Goal: Task Accomplishment & Management: Manage account settings

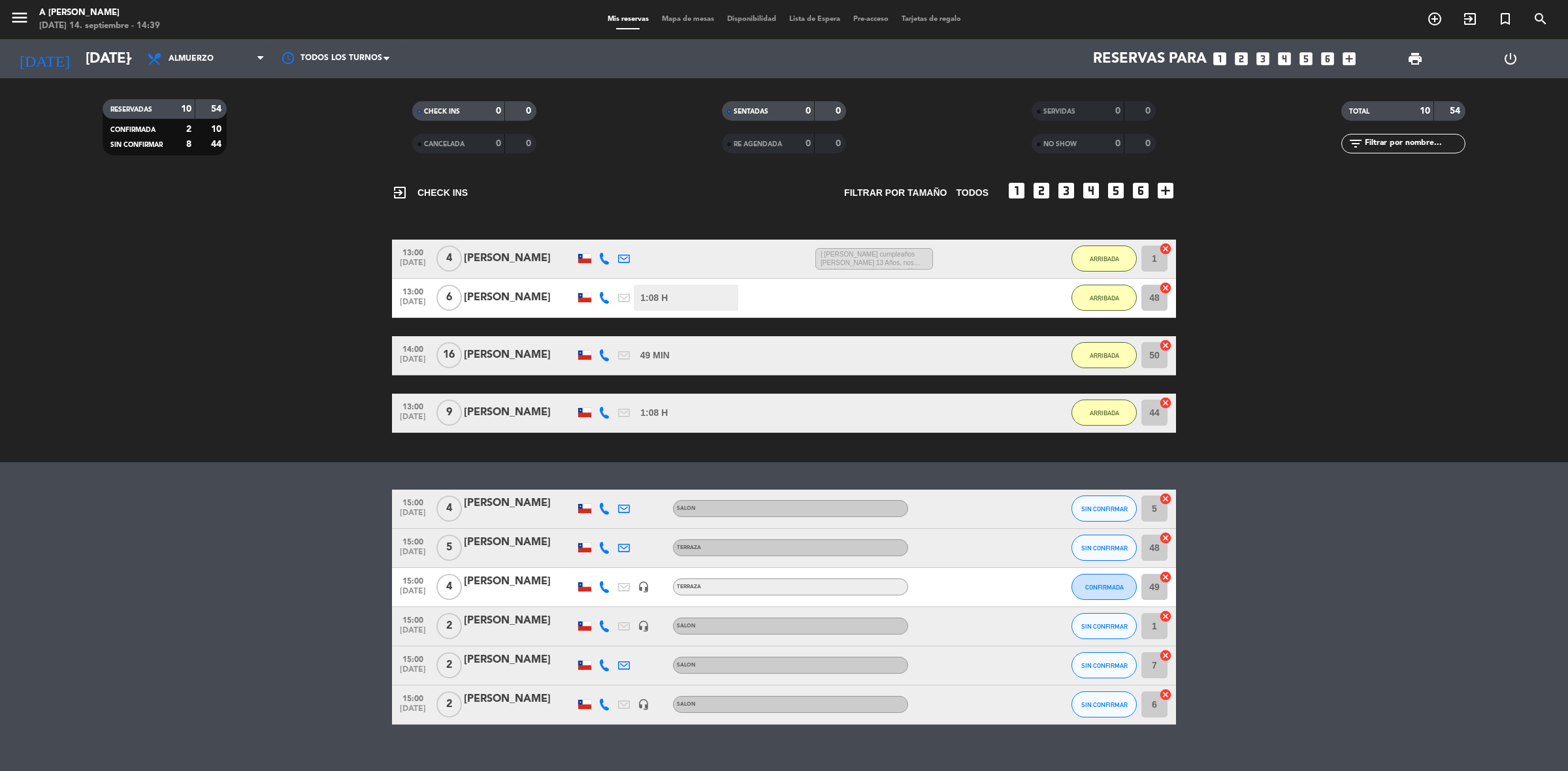
scroll to position [75, 0]
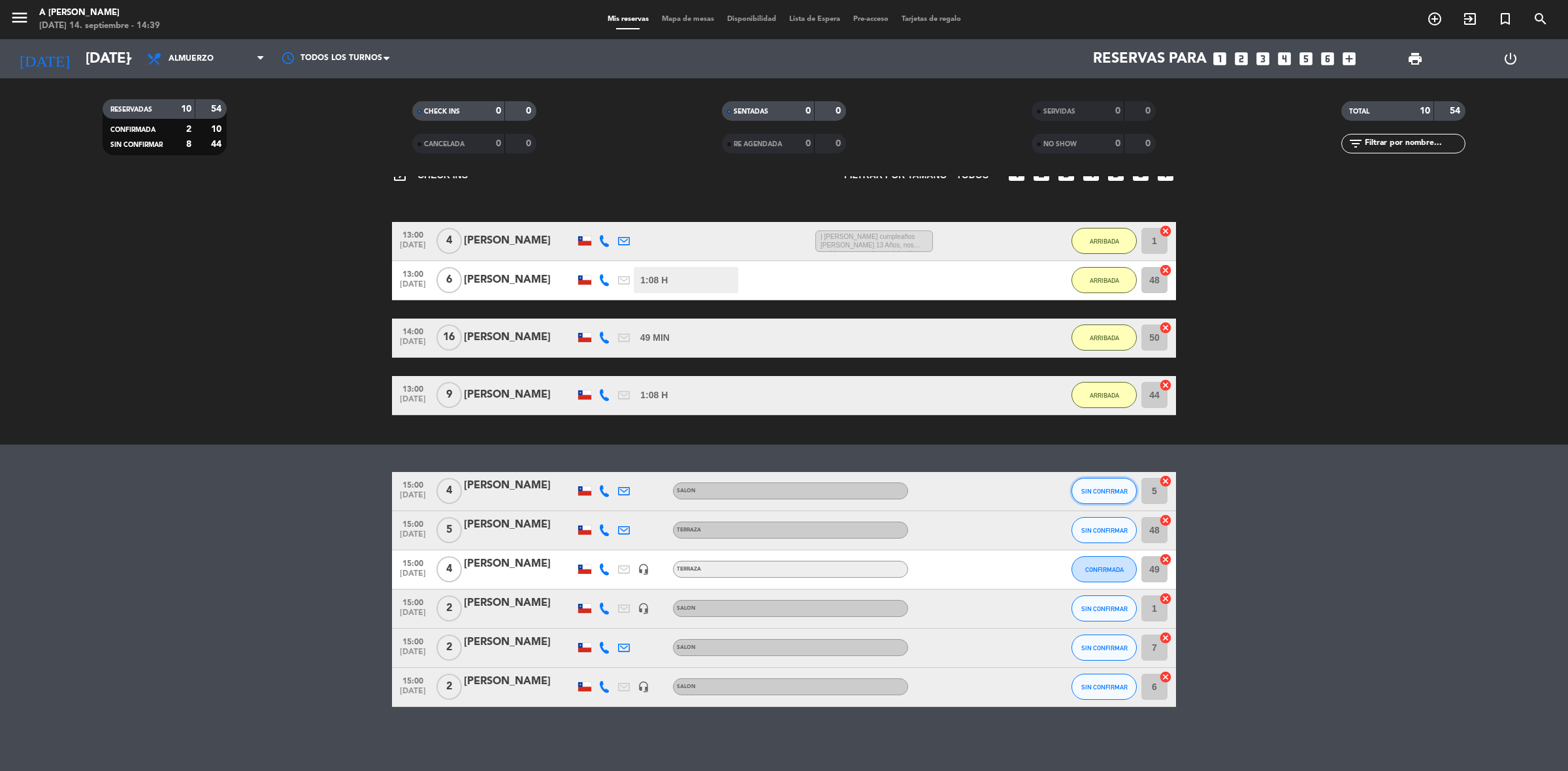
click at [1106, 484] on button "SIN CONFIRMAR" at bounding box center [1103, 491] width 65 height 26
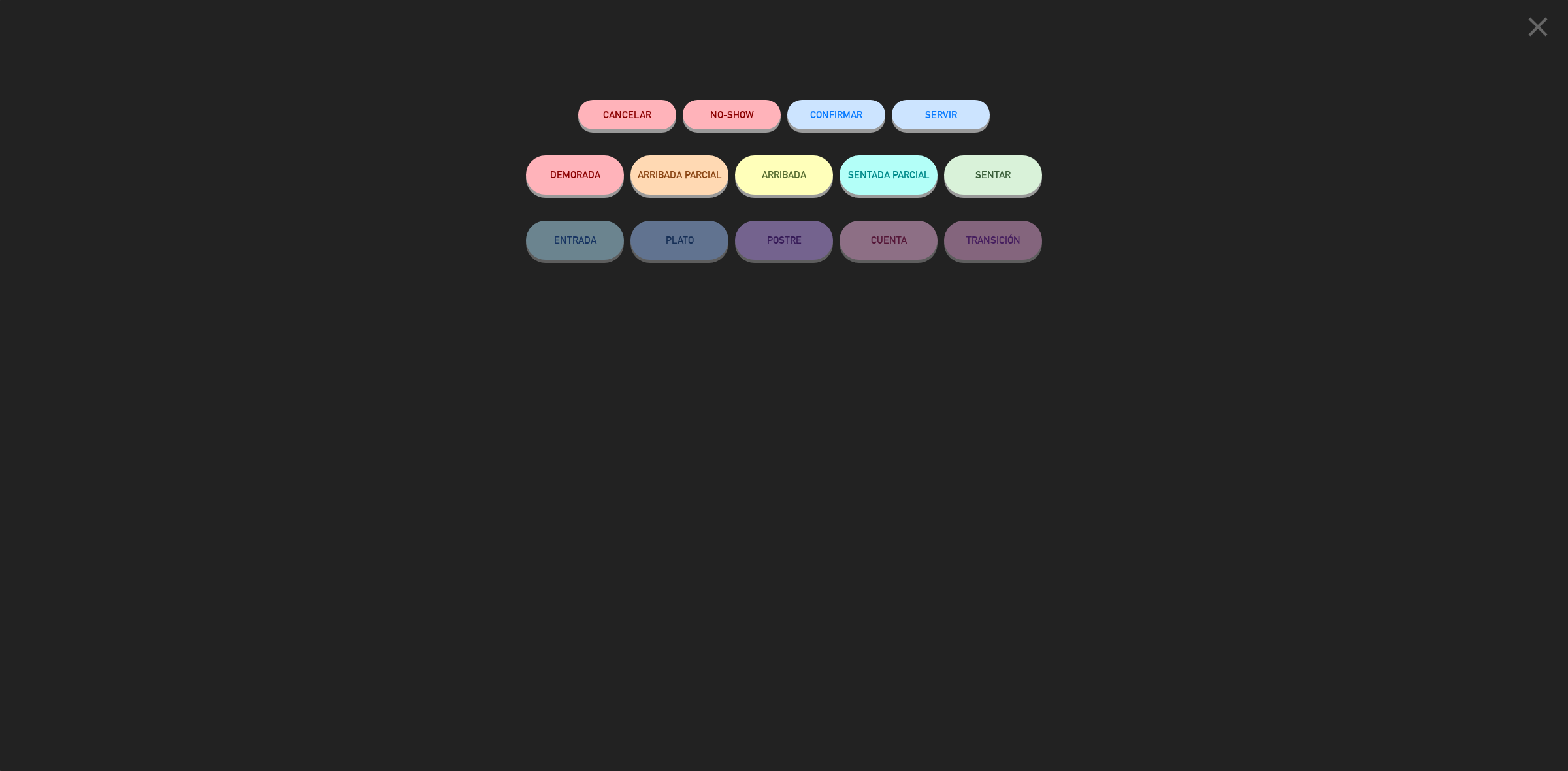
click at [784, 177] on button "ARRIBADA" at bounding box center [784, 174] width 98 height 39
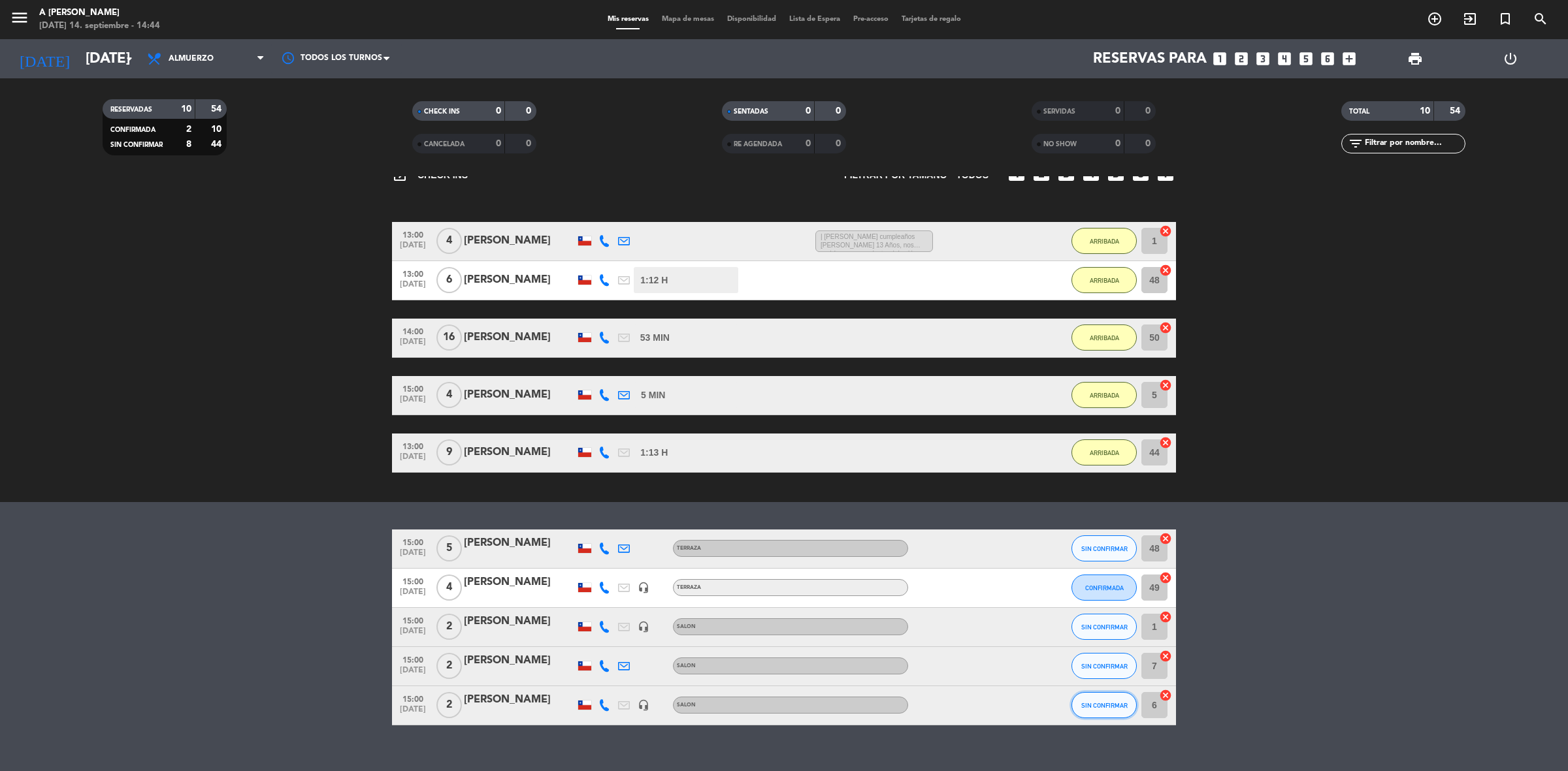
click at [1095, 705] on span "SIN CONFIRMAR" at bounding box center [1105, 705] width 47 height 7
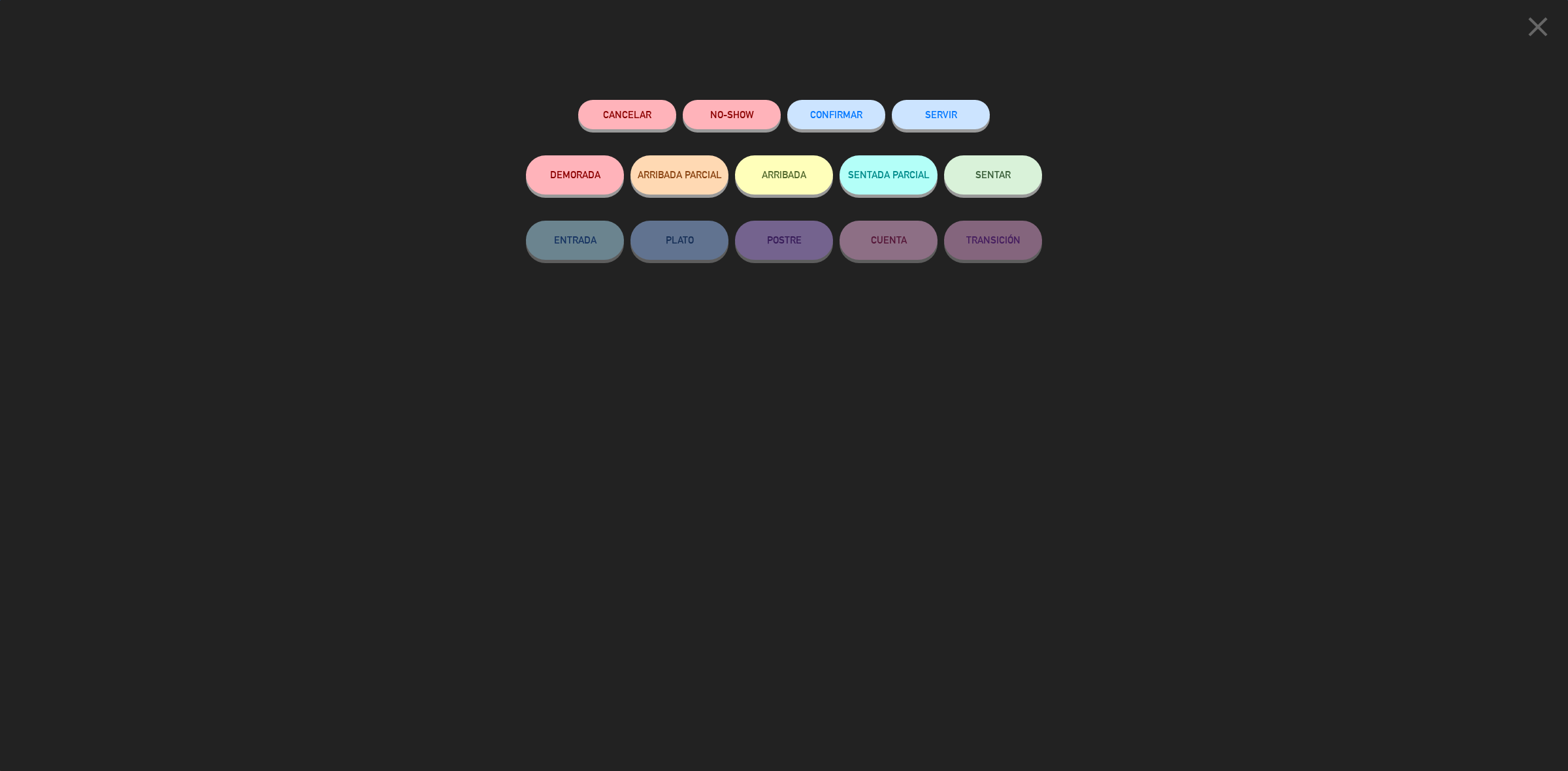
click at [802, 172] on button "ARRIBADA" at bounding box center [784, 174] width 98 height 39
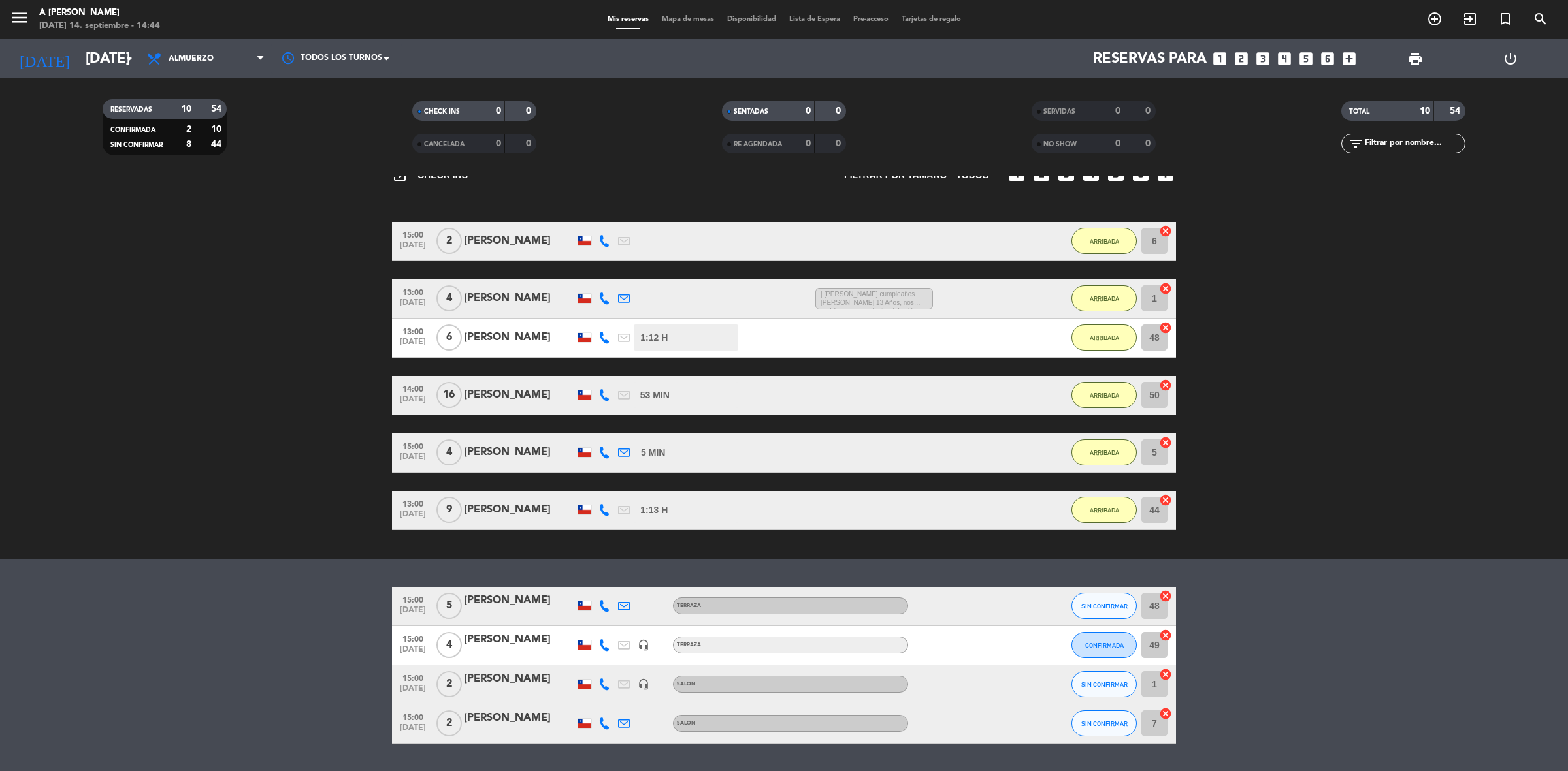
scroll to position [112, 0]
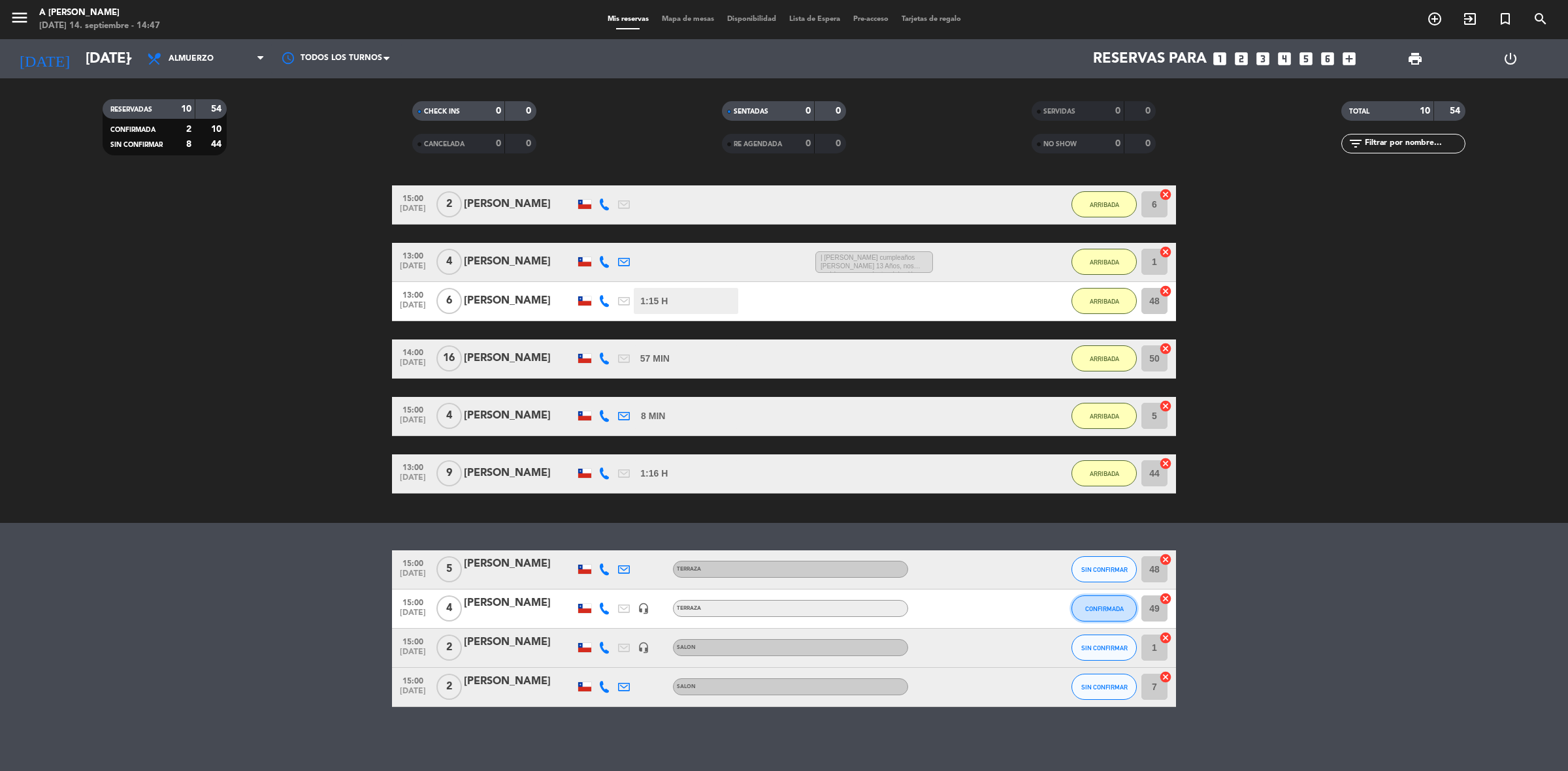
click at [1114, 606] on span "CONFIRMADA" at bounding box center [1104, 609] width 38 height 7
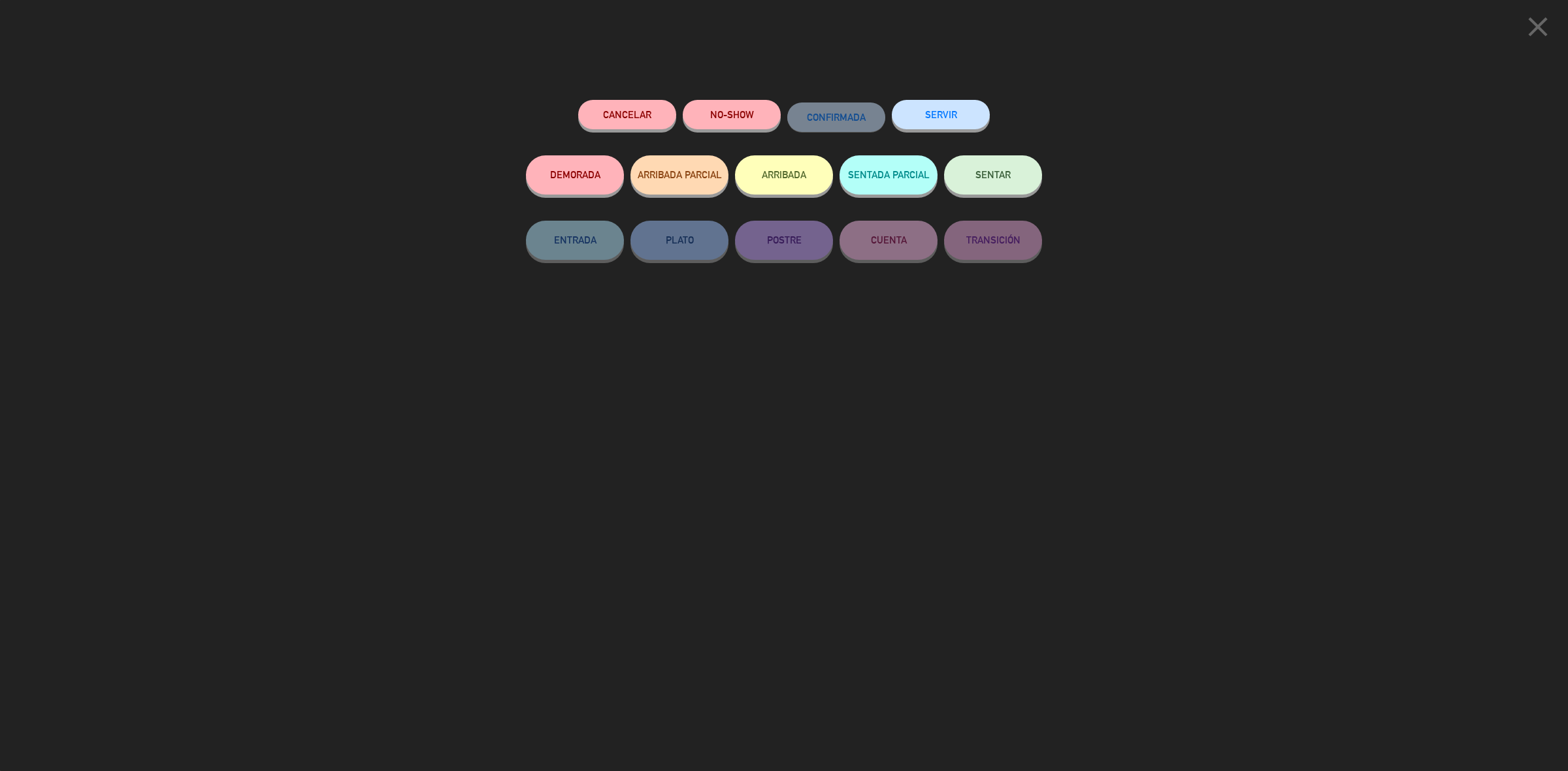
click at [779, 170] on button "ARRIBADA" at bounding box center [784, 174] width 98 height 39
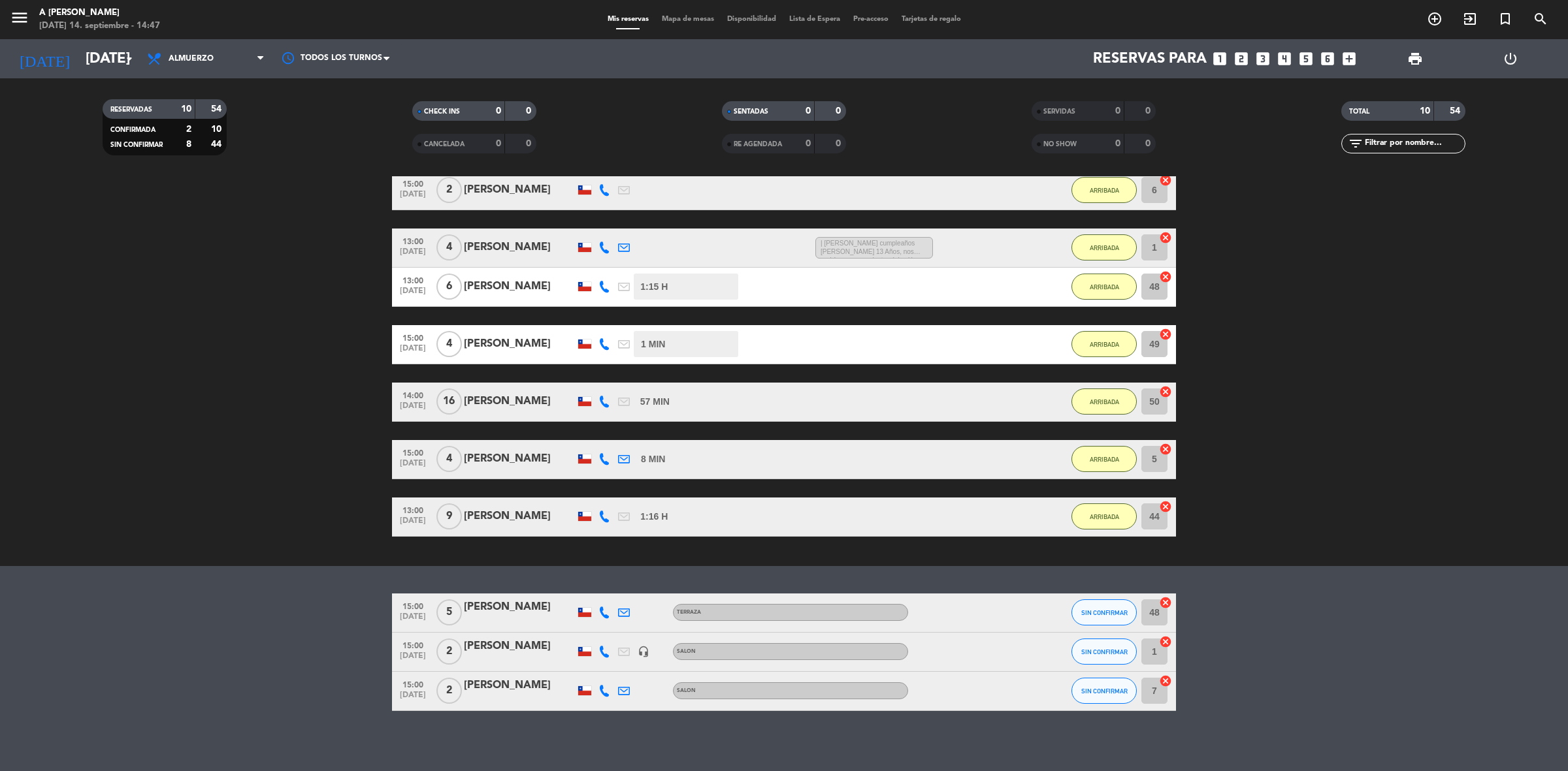
scroll to position [131, 0]
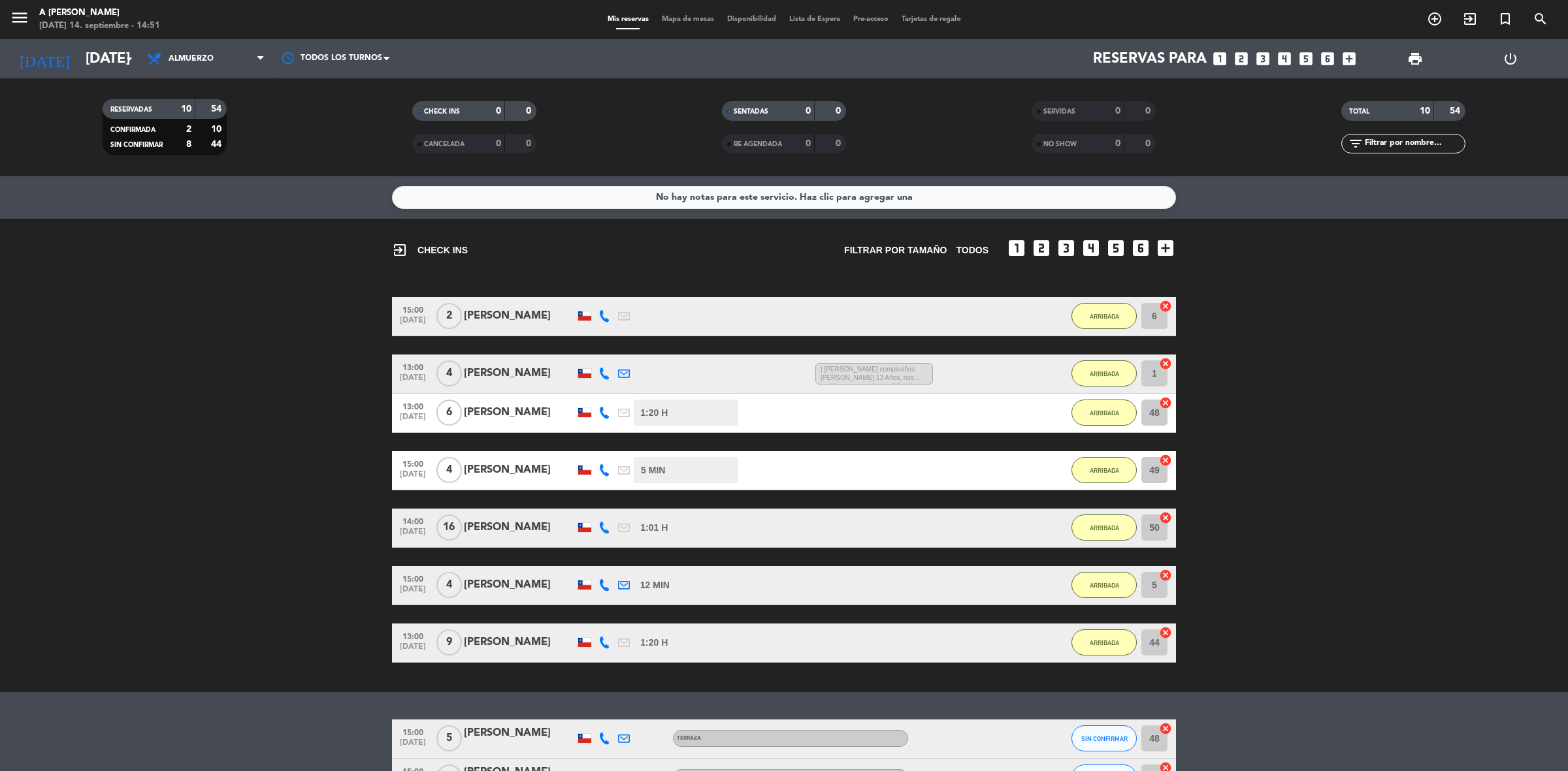
scroll to position [131, 0]
